Goal: Find specific page/section: Find specific page/section

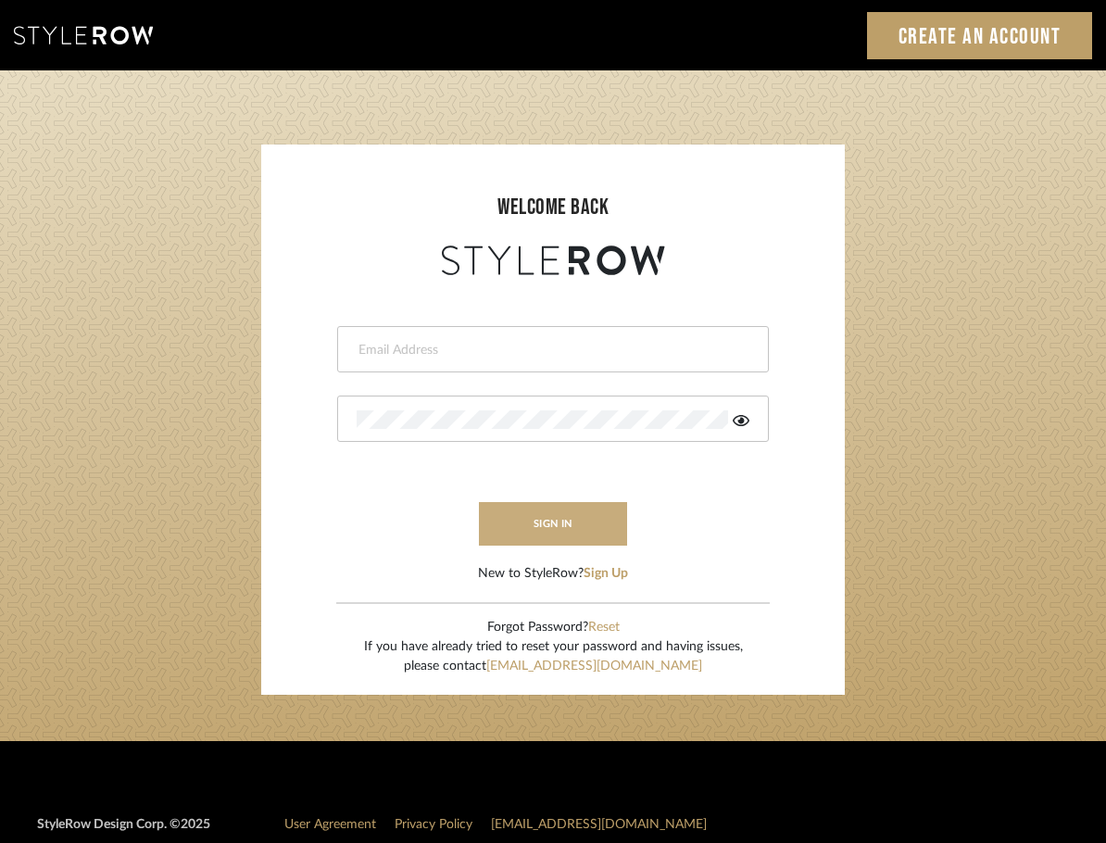
type input "afleener@marikameyer.com"
click at [532, 542] on button "sign in" at bounding box center [553, 524] width 148 height 44
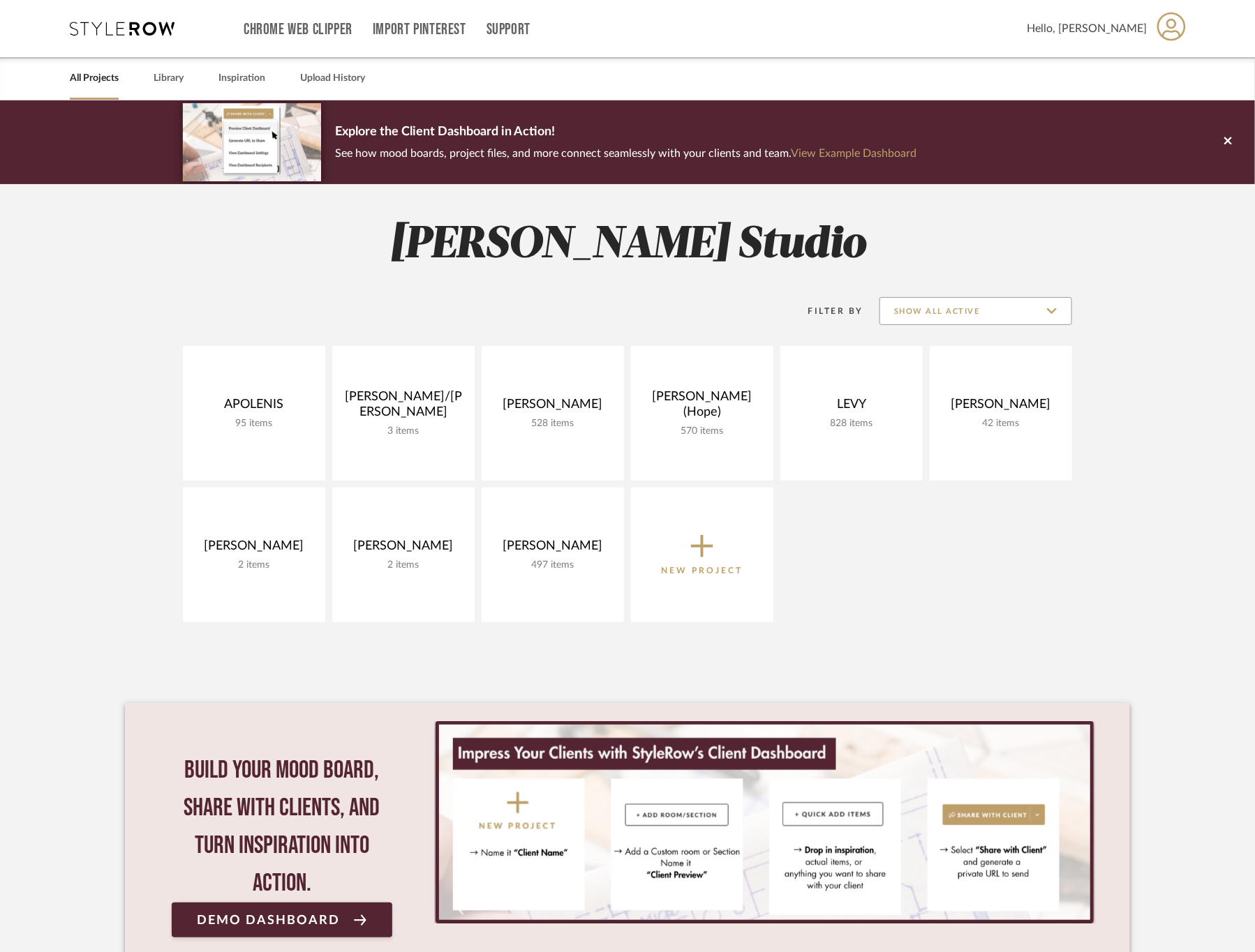
click at [954, 308] on input "Show All Active" at bounding box center [976, 311] width 193 height 28
click at [934, 350] on span "Show All Active" at bounding box center [978, 346] width 166 height 12
click at [971, 317] on input "Show All Active" at bounding box center [976, 311] width 193 height 28
click at [944, 412] on span "Archived" at bounding box center [978, 413] width 166 height 12
type input "Archived"
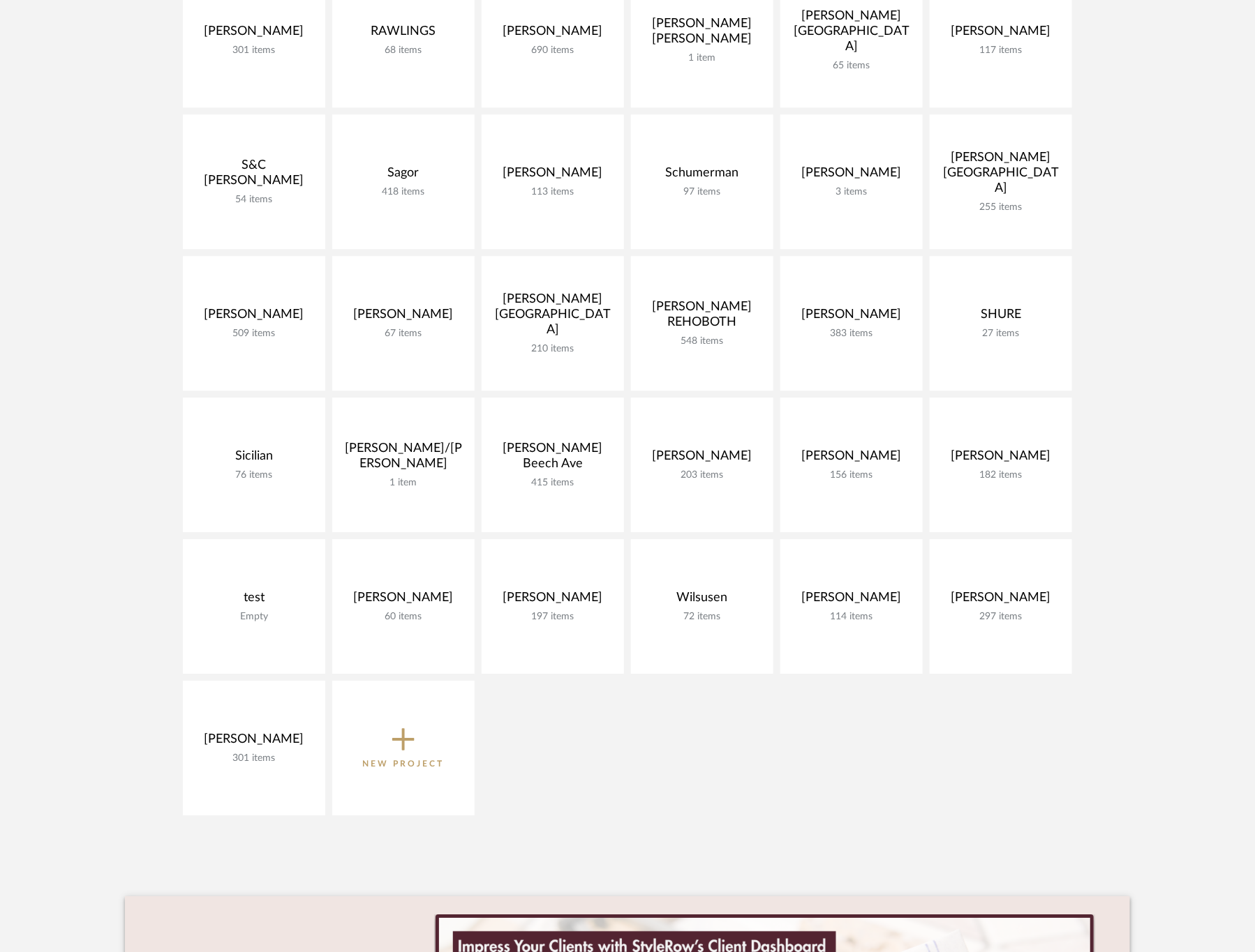
scroll to position [1685, 0]
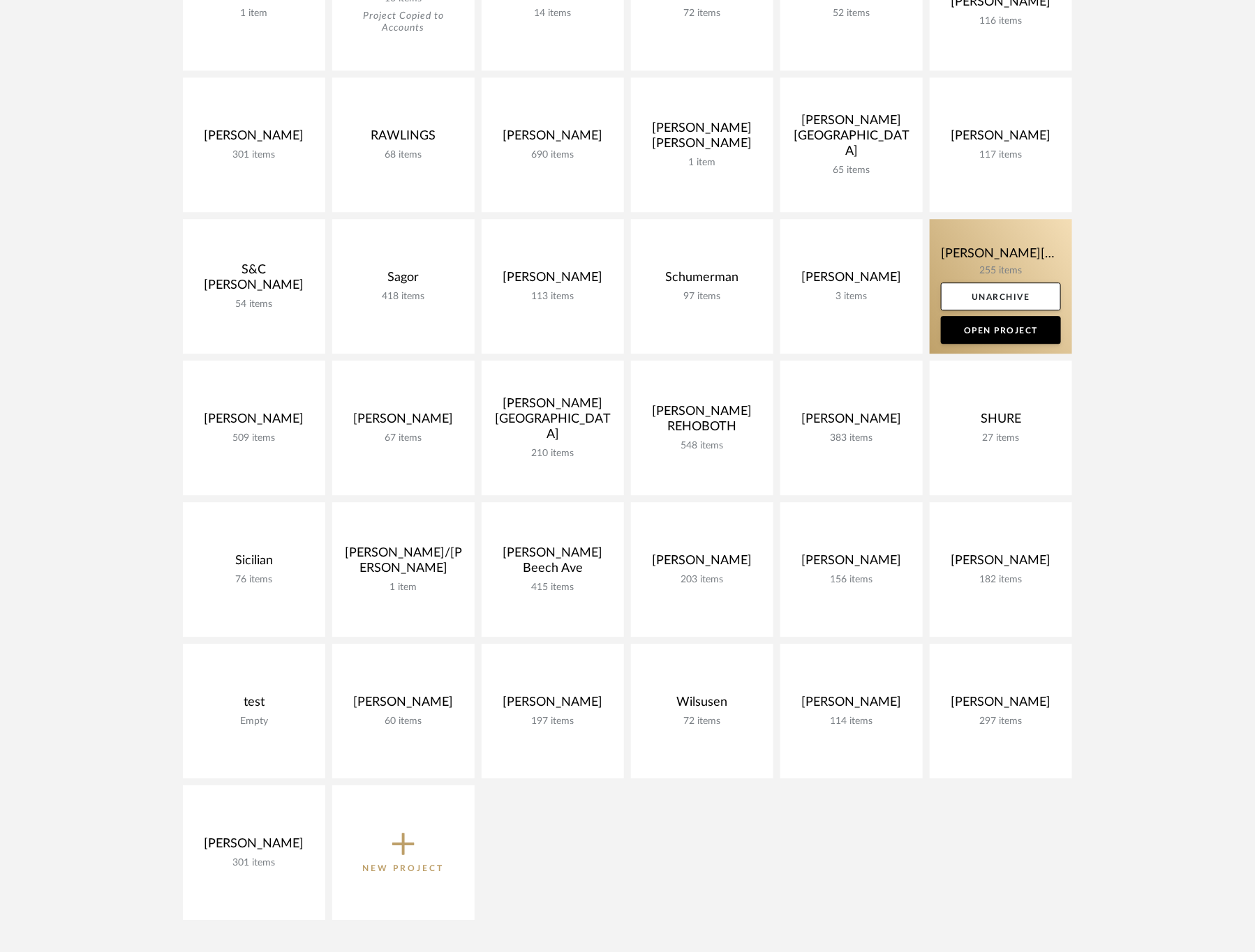
click at [953, 261] on link at bounding box center [1000, 286] width 142 height 135
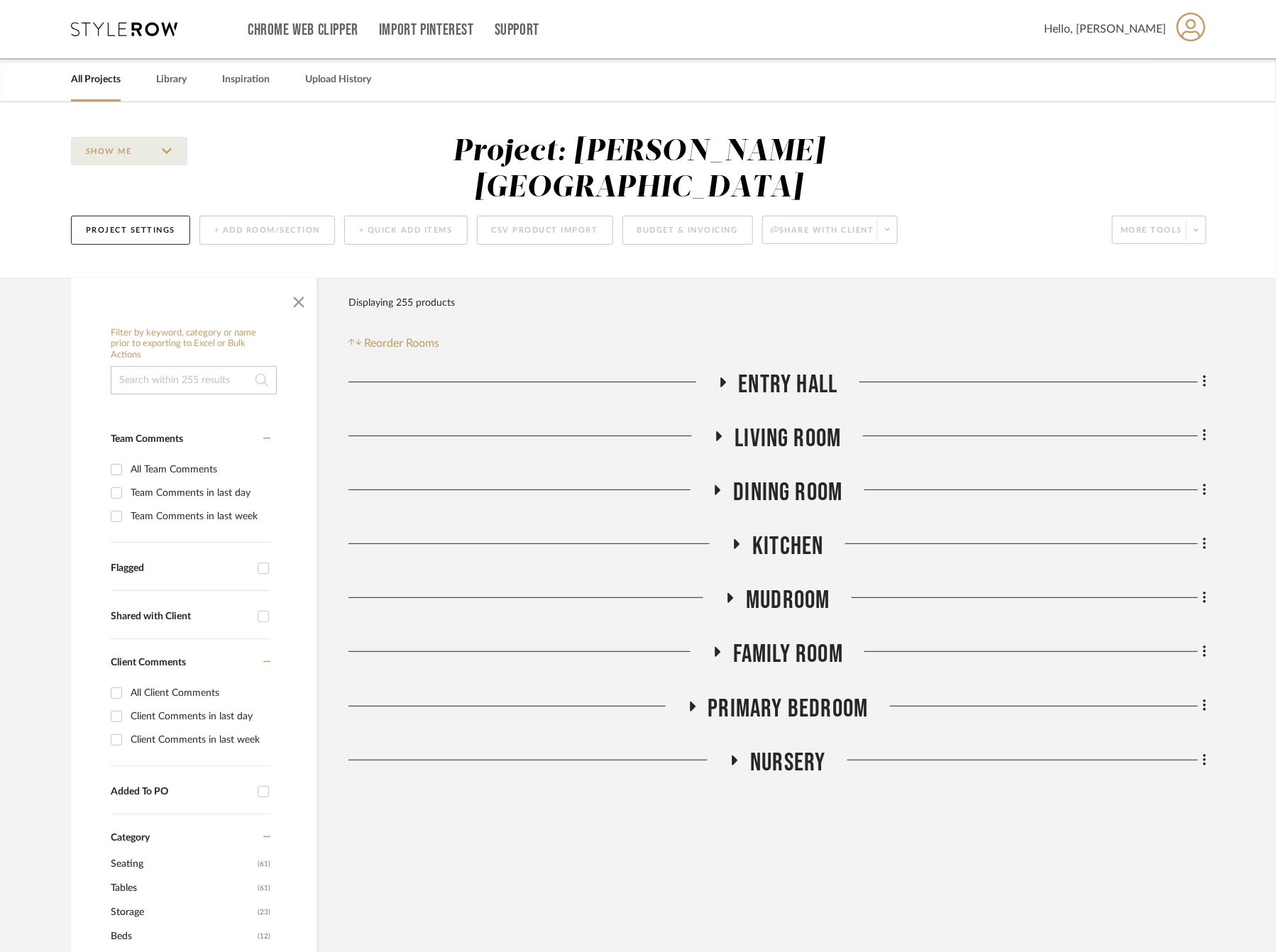
click at [782, 532] on span "Kitchen" at bounding box center [787, 547] width 71 height 31
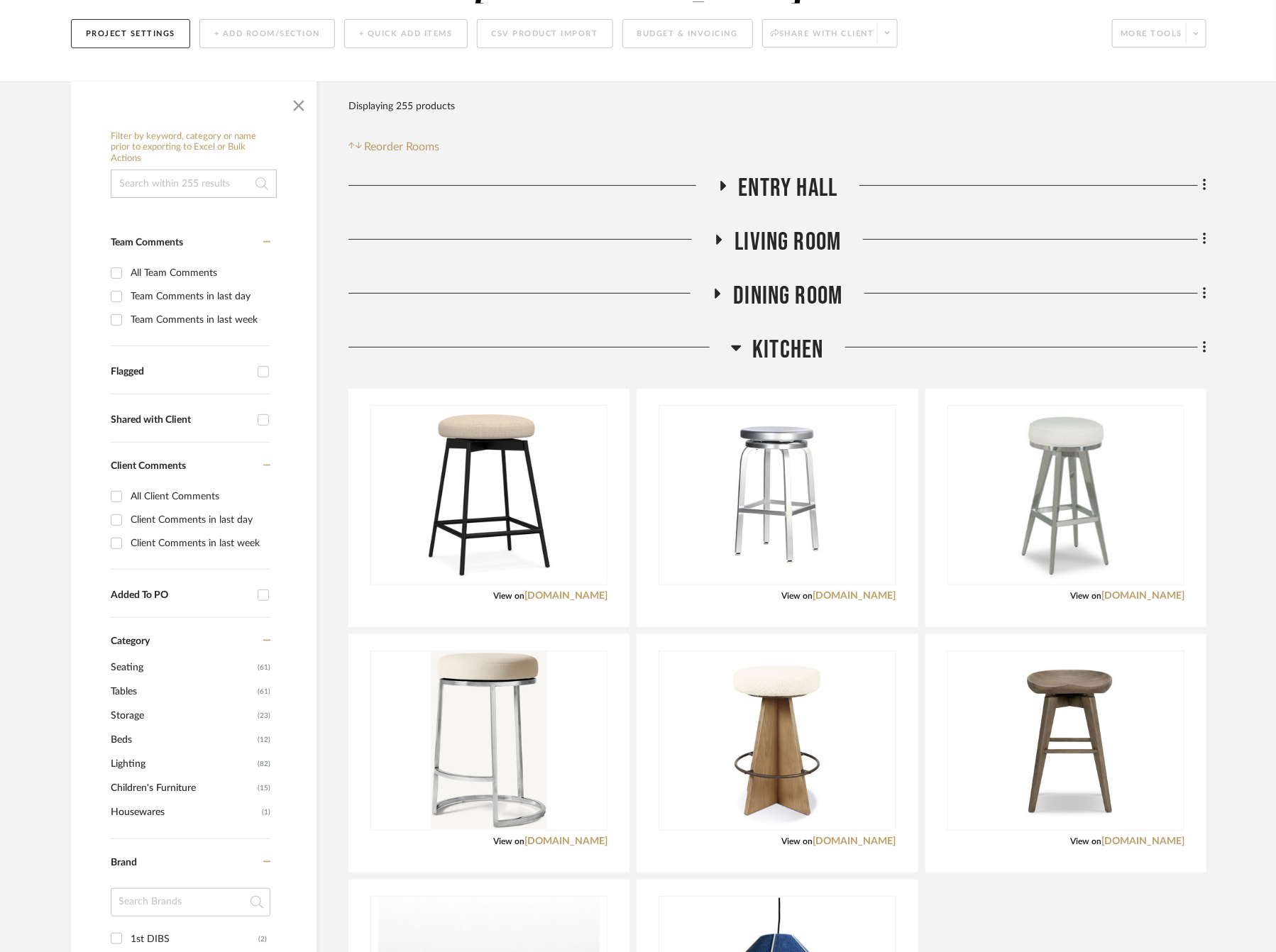
scroll to position [213, 0]
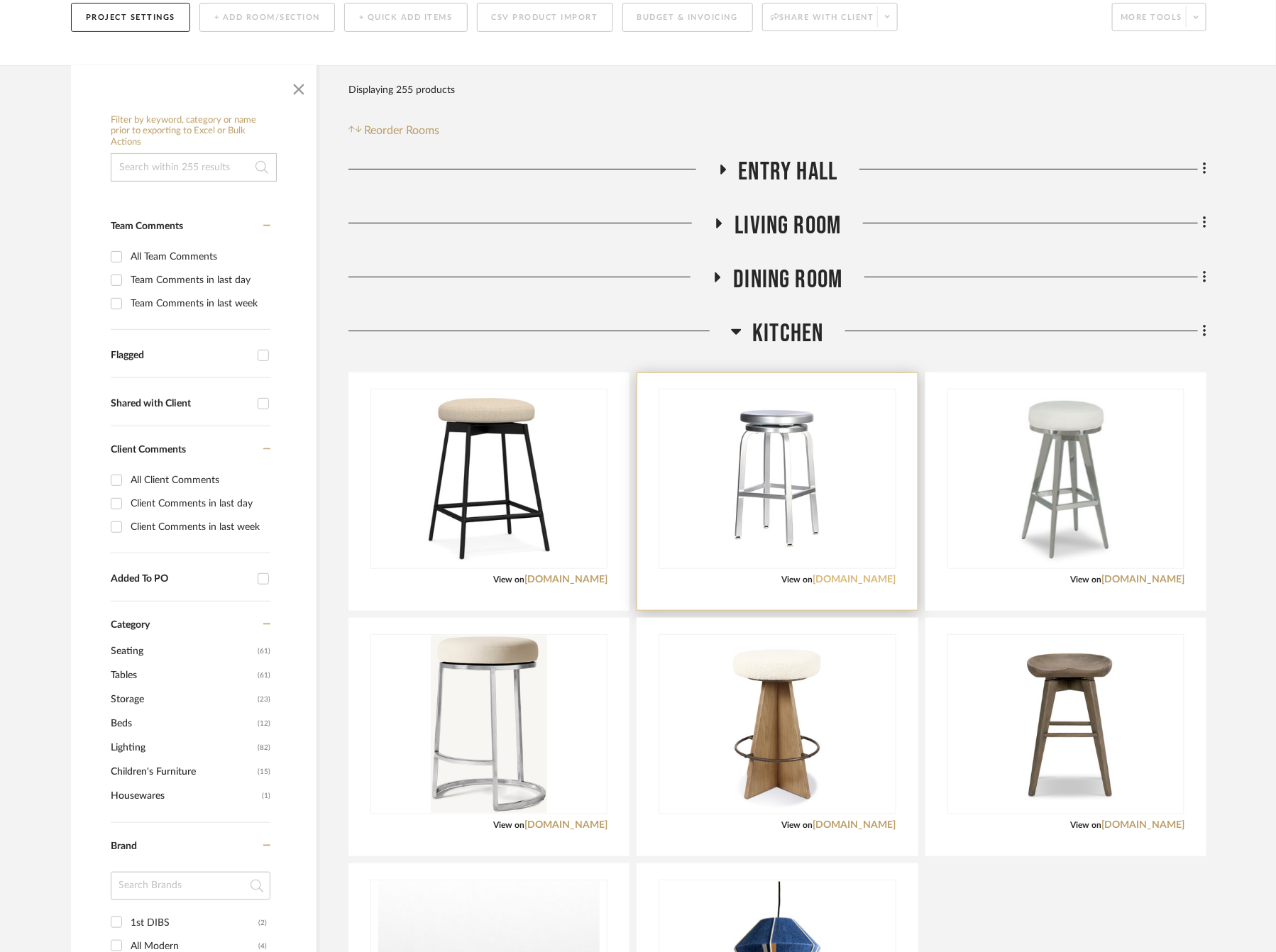
click at [875, 574] on link "[DOMAIN_NAME]" at bounding box center [855, 579] width 83 height 10
click at [781, 319] on span "Kitchen" at bounding box center [787, 334] width 71 height 31
